Goal: Find specific page/section: Find specific page/section

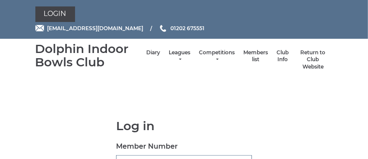
type input "2235"
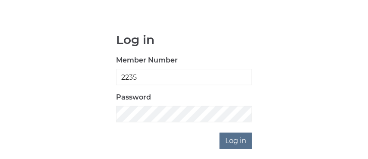
scroll to position [96, 0]
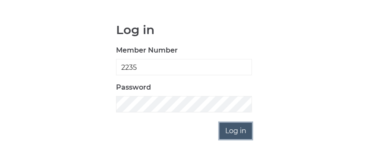
click at [232, 131] on input "Log in" at bounding box center [236, 131] width 32 height 16
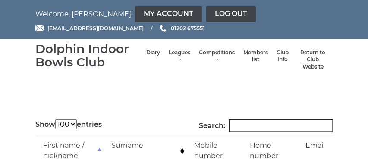
select select "100"
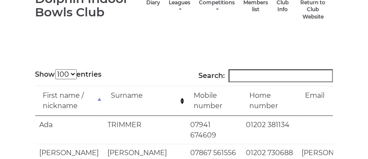
scroll to position [27, 0]
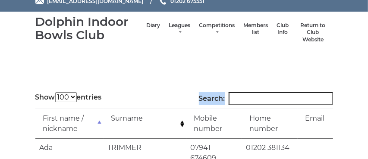
drag, startPoint x: 266, startPoint y: 89, endPoint x: 258, endPoint y: 97, distance: 10.7
click at [258, 97] on input "Search:" at bounding box center [281, 98] width 104 height 13
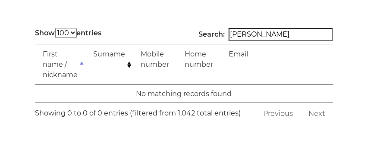
scroll to position [88, 0]
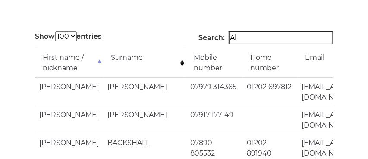
type input "A"
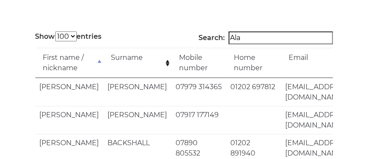
type input "[PERSON_NAME]"
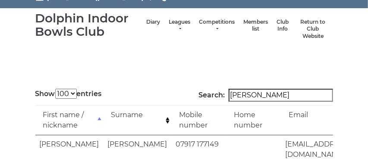
scroll to position [29, 0]
